Goal: Task Accomplishment & Management: Manage account settings

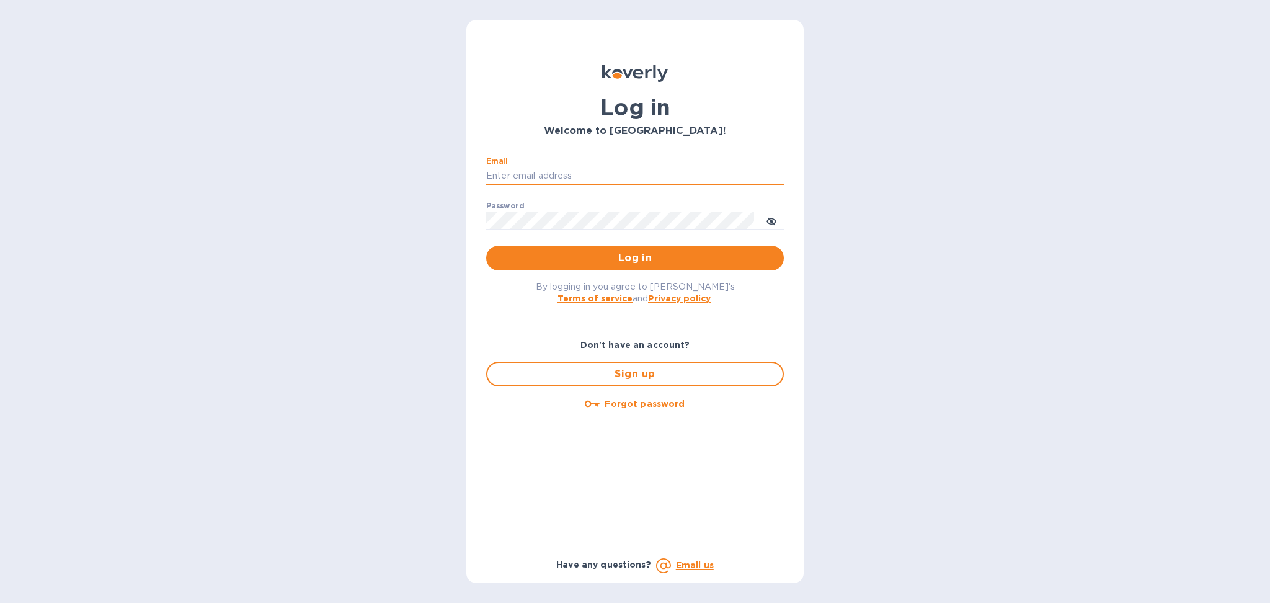
click at [592, 172] on input "Email" at bounding box center [635, 176] width 298 height 19
type input "[PERSON_NAME][EMAIL_ADDRESS][DOMAIN_NAME]"
click at [574, 256] on span "Log in" at bounding box center [635, 258] width 278 height 15
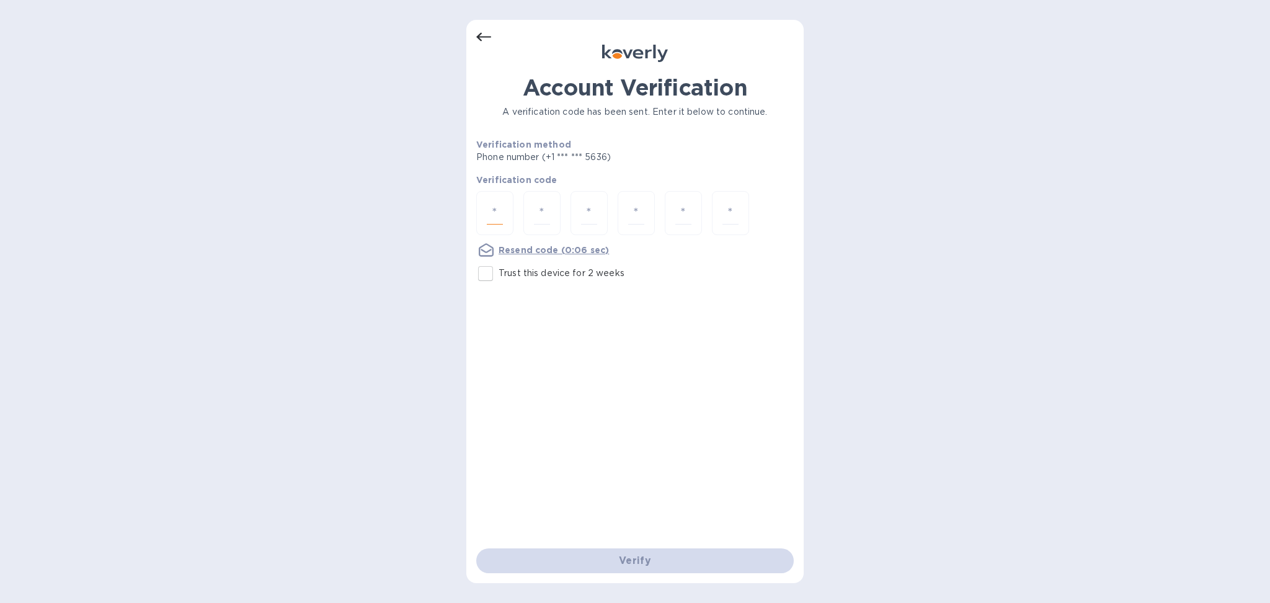
click at [502, 216] on input "number" at bounding box center [495, 213] width 16 height 23
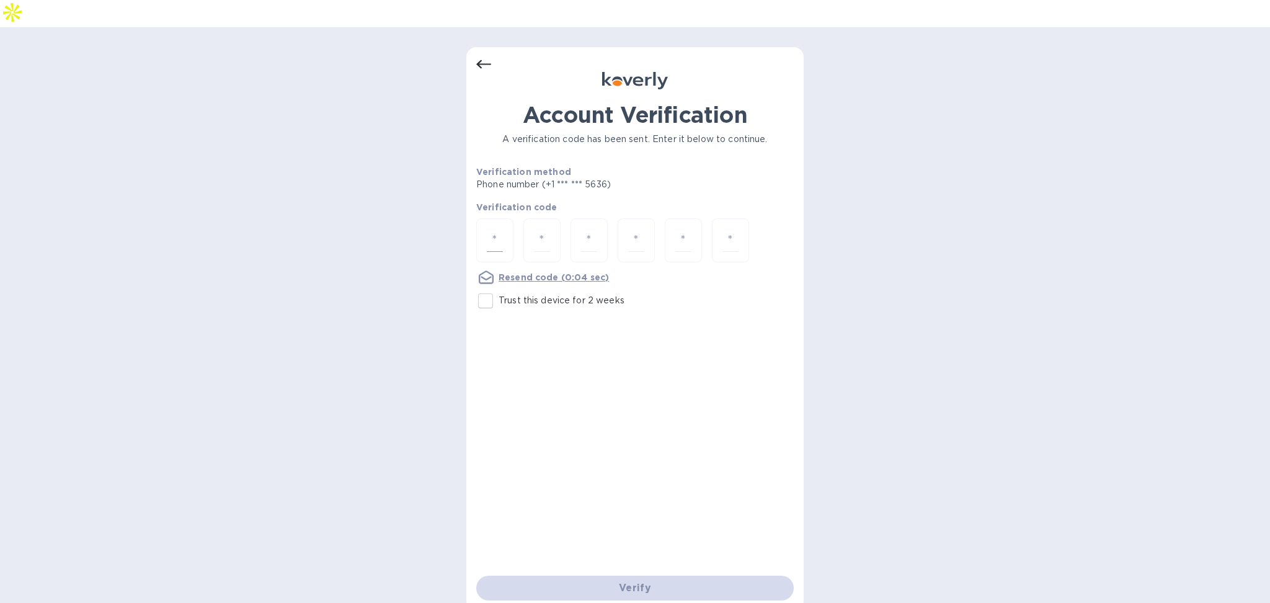
type input "6"
type input "0"
type input "4"
type input "5"
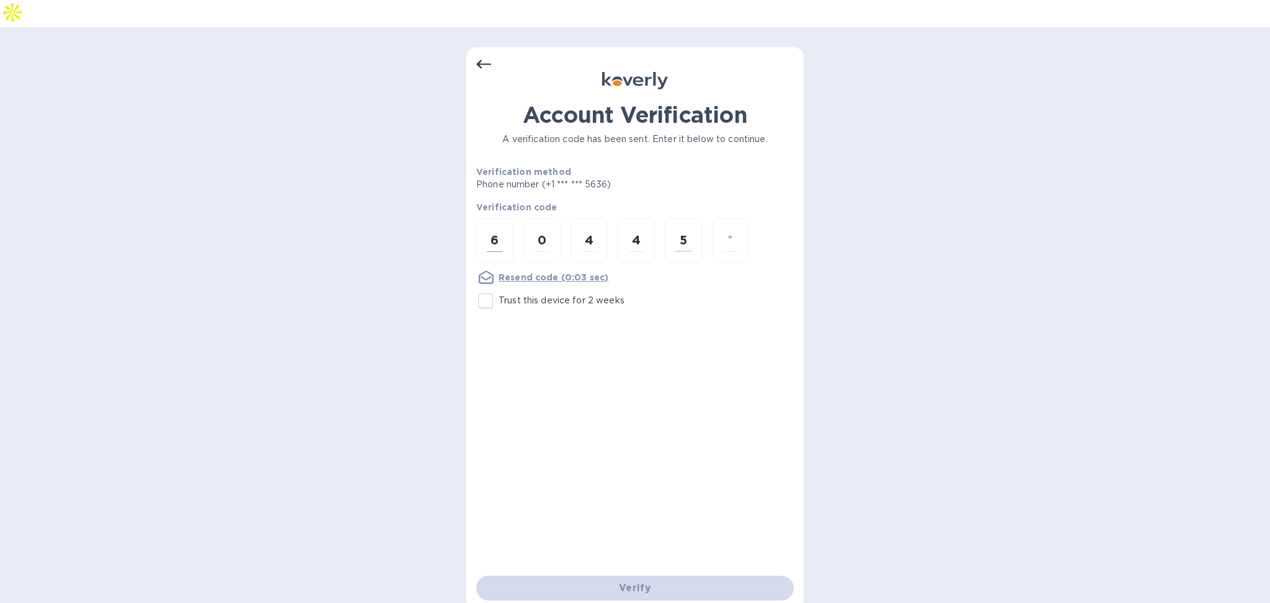
type input "4"
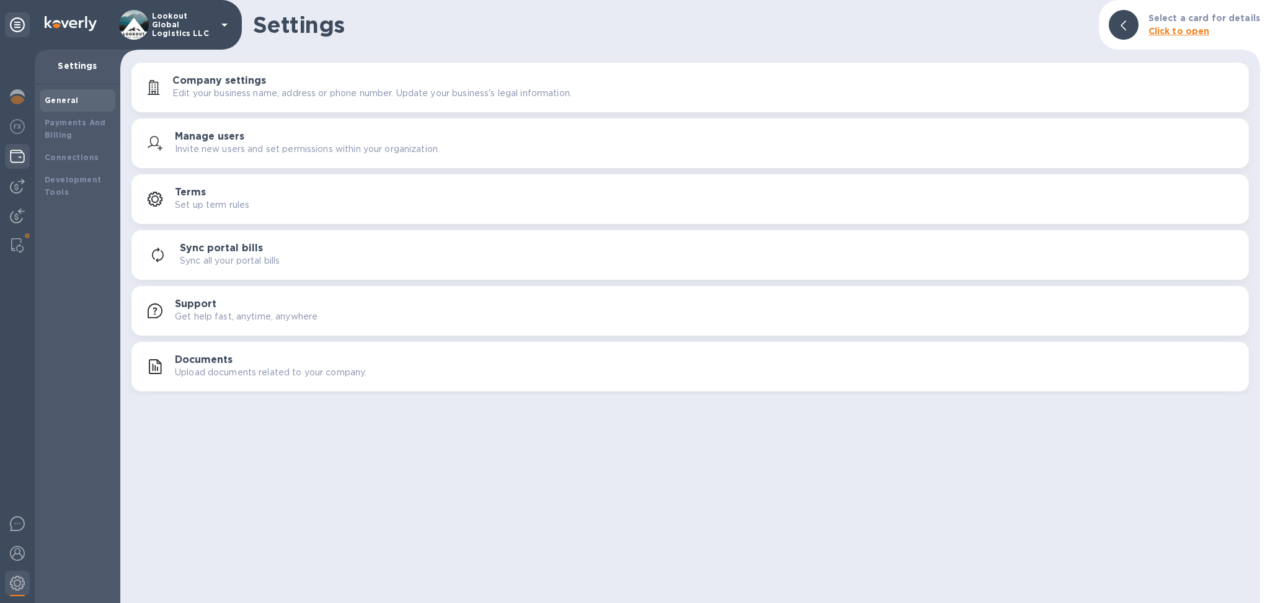
click at [21, 146] on div at bounding box center [17, 157] width 25 height 27
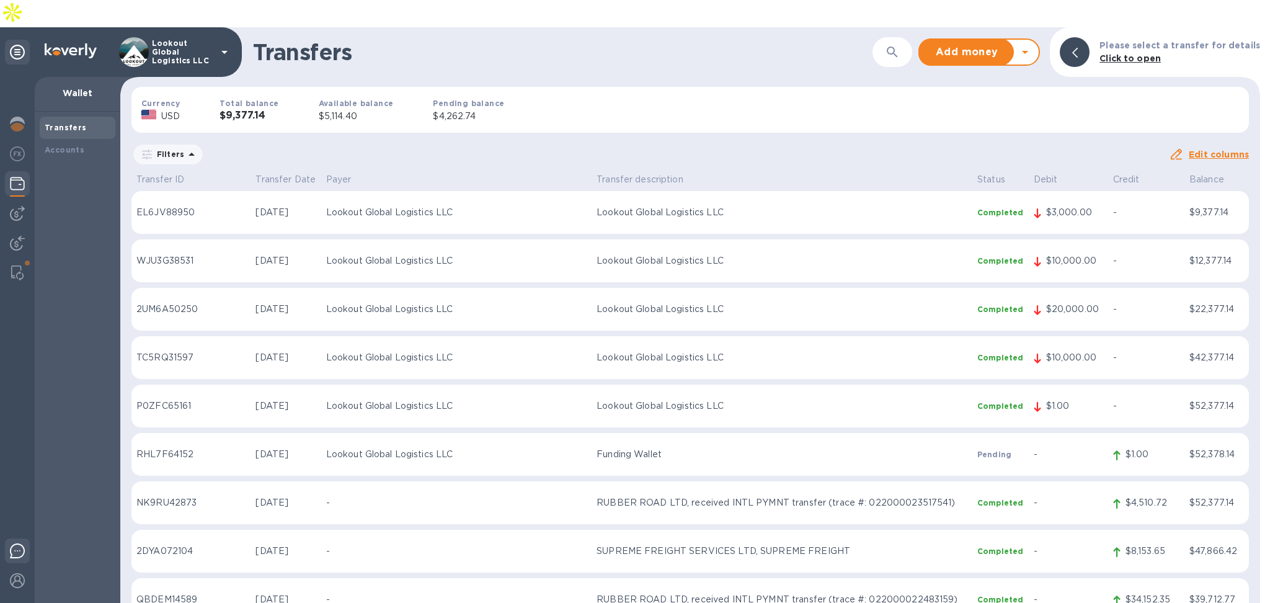
click at [8, 538] on div at bounding box center [17, 552] width 25 height 29
